Goal: Information Seeking & Learning: Learn about a topic

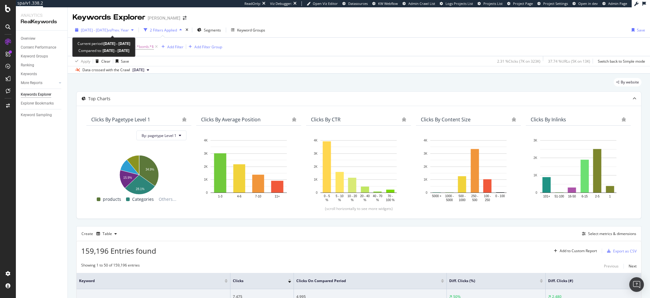
click at [97, 31] on span "[DATE] - [DATE]" at bounding box center [94, 29] width 27 height 5
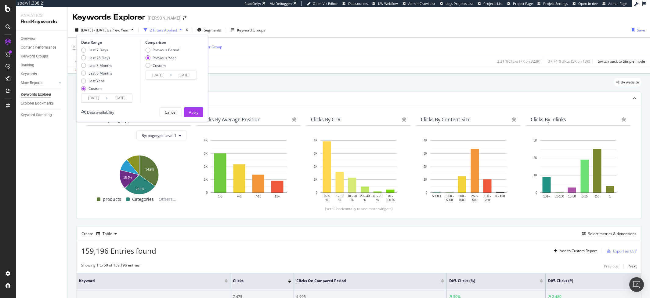
click at [89, 98] on input "[DATE]" at bounding box center [94, 98] width 24 height 9
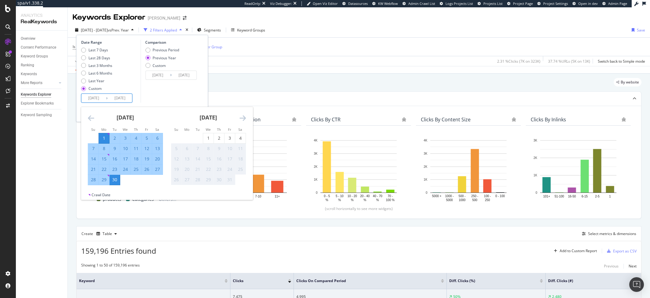
click at [106, 133] on div "1" at bounding box center [104, 138] width 10 height 10
click at [117, 179] on div "30" at bounding box center [115, 180] width 10 height 6
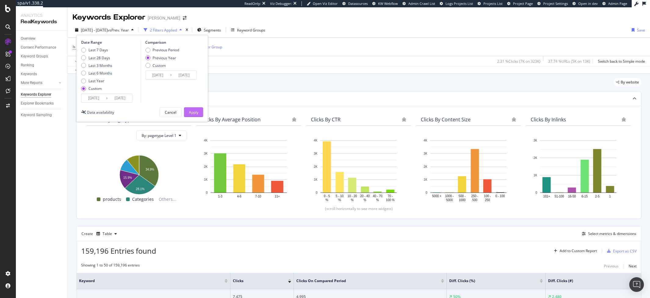
click at [185, 110] on button "Apply" at bounding box center [193, 112] width 19 height 10
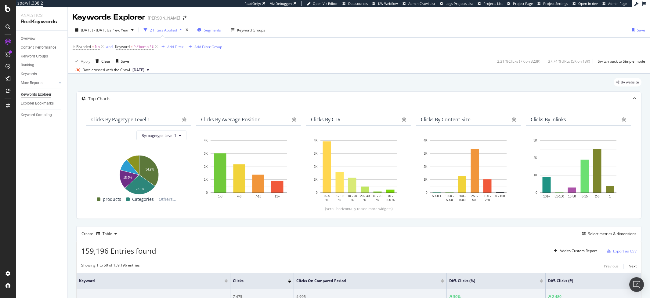
click at [221, 33] on div "Segments" at bounding box center [209, 29] width 24 height 9
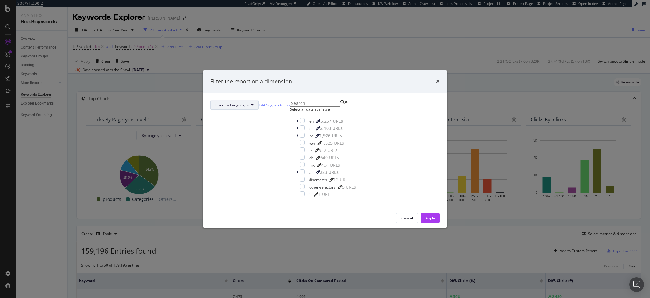
click at [259, 100] on button "Country-Languages" at bounding box center [234, 105] width 49 height 10
click at [282, 119] on span "pagetype" at bounding box center [290, 117] width 39 height 5
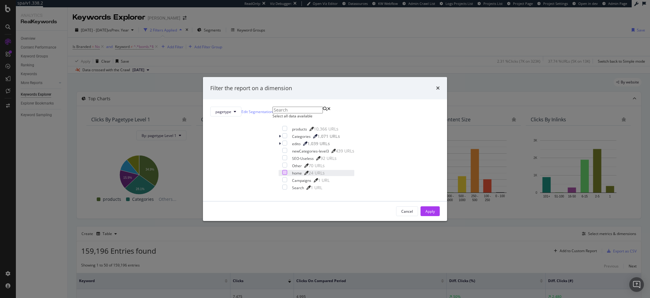
click at [282, 175] on div "modal" at bounding box center [284, 172] width 5 height 5
click at [421, 216] on button "Apply" at bounding box center [430, 211] width 19 height 10
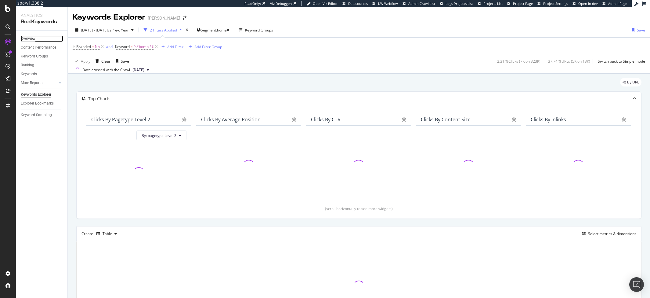
click at [33, 39] on div "Overview" at bounding box center [28, 38] width 15 height 6
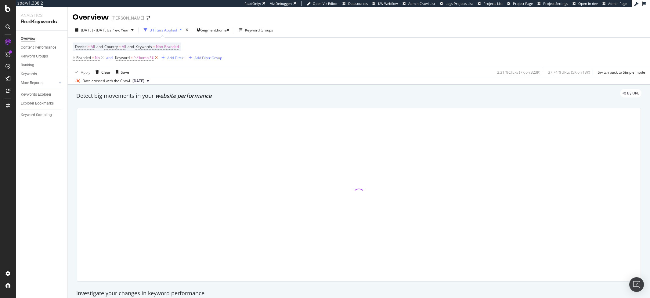
click at [156, 60] on icon at bounding box center [156, 58] width 5 height 6
click at [103, 58] on icon at bounding box center [102, 58] width 5 height 6
click at [176, 45] on span "Non-Branded" at bounding box center [167, 46] width 23 height 9
click at [170, 60] on div "button" at bounding box center [173, 61] width 7 height 4
click at [162, 59] on span "Non-Branded" at bounding box center [157, 60] width 25 height 5
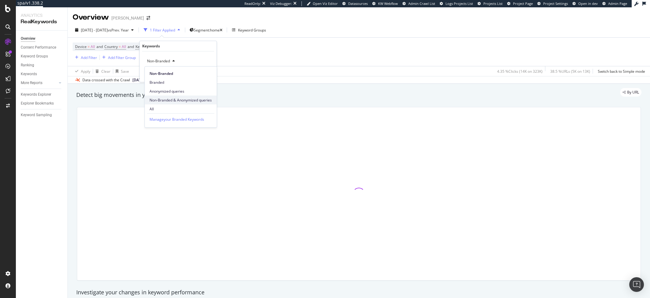
click at [153, 104] on div "Non-Branded & Anonymized queries" at bounding box center [181, 100] width 72 height 9
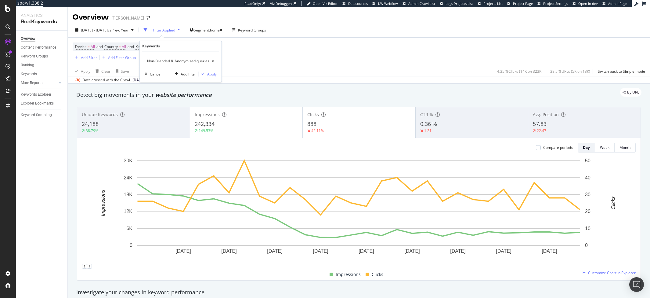
click at [171, 64] on div "Non-Branded & Anonymized queries" at bounding box center [181, 60] width 72 height 9
click at [156, 111] on span "All" at bounding box center [182, 108] width 64 height 5
click at [207, 75] on div "Apply" at bounding box center [206, 73] width 9 height 5
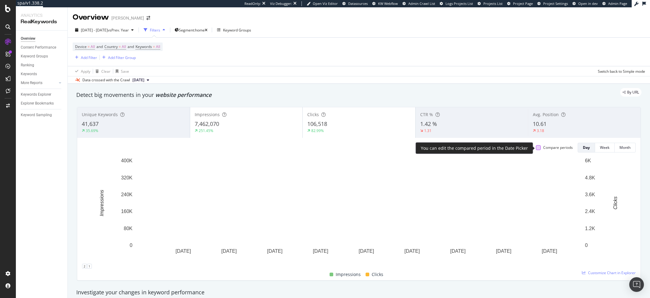
click at [540, 146] on div at bounding box center [538, 147] width 5 height 5
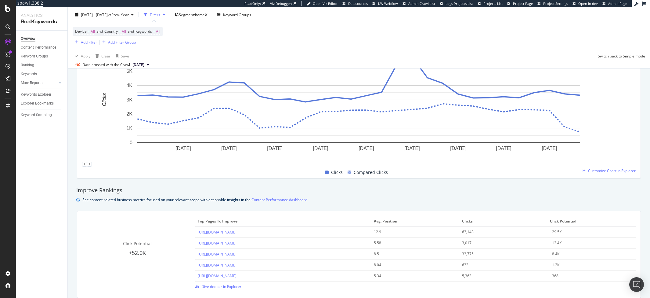
scroll to position [549, 0]
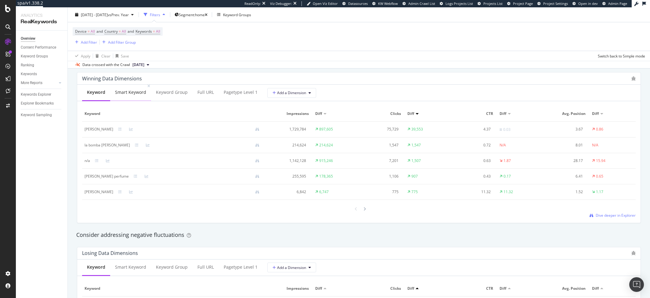
click at [135, 95] on div "Smart Keyword" at bounding box center [130, 92] width 31 height 6
click at [365, 210] on icon at bounding box center [365, 209] width 2 height 4
click at [356, 207] on icon at bounding box center [356, 209] width 2 height 4
click at [92, 43] on div "Add Filter" at bounding box center [89, 41] width 16 height 5
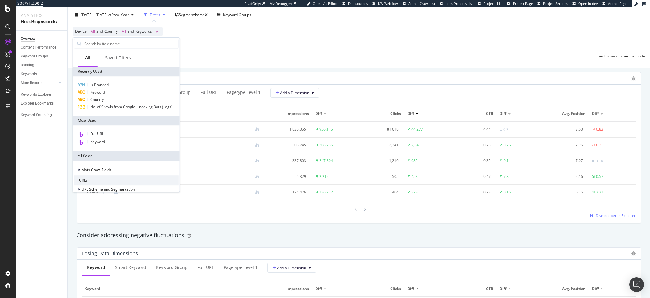
click at [89, 43] on input "text" at bounding box center [131, 43] width 95 height 9
click at [96, 90] on span "Keyword" at bounding box center [97, 91] width 15 height 5
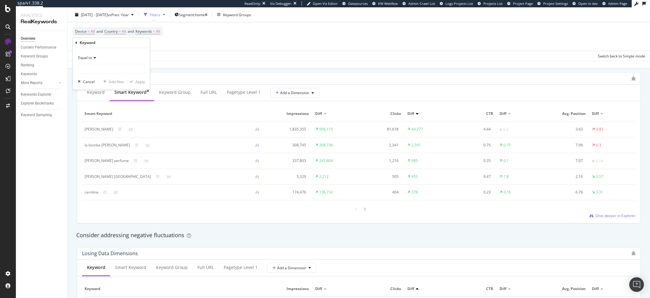
click at [92, 58] on icon at bounding box center [94, 58] width 4 height 4
click at [97, 125] on span "Doesn't contain" at bounding box center [94, 125] width 27 height 5
click at [100, 71] on input "text" at bounding box center [111, 69] width 67 height 10
type input "v"
type input "bomba"
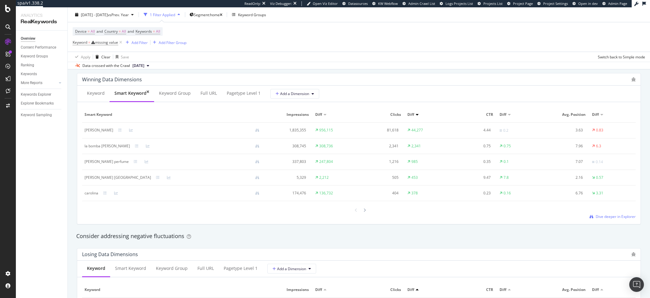
scroll to position [550, 0]
click at [153, 78] on div "Winning Data Dimensions" at bounding box center [355, 78] width 547 height 6
click at [104, 43] on div "missing value" at bounding box center [106, 42] width 23 height 5
click at [106, 64] on input "text" at bounding box center [111, 68] width 67 height 10
type input "v"
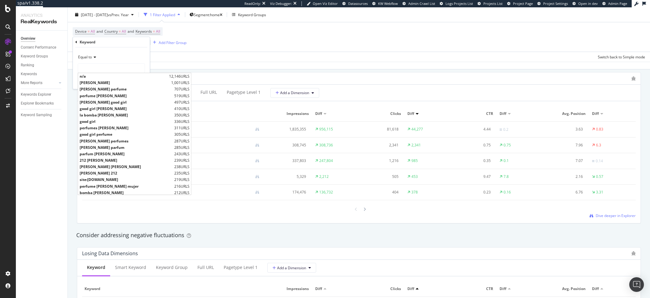
click at [87, 56] on span "Equal to" at bounding box center [85, 56] width 14 height 5
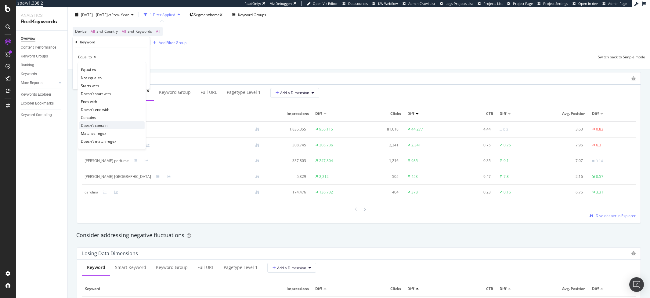
click at [97, 125] on span "Doesn't contain" at bounding box center [94, 125] width 27 height 5
click at [107, 67] on input "text" at bounding box center [111, 68] width 67 height 10
type input "bomba"
click at [142, 86] on div "Doesn't contain bomba Cancel Add filter Apply" at bounding box center [111, 68] width 77 height 42
click at [140, 81] on div "Apply" at bounding box center [140, 80] width 9 height 5
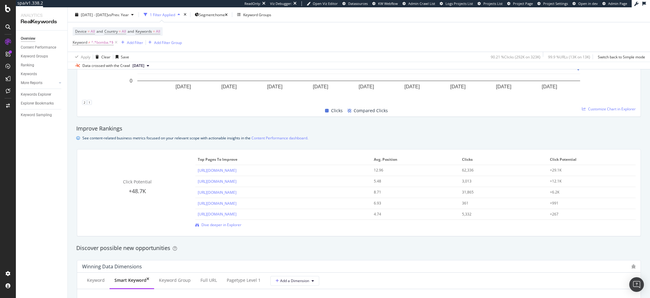
scroll to position [102, 0]
